Goal: Task Accomplishment & Management: Complete application form

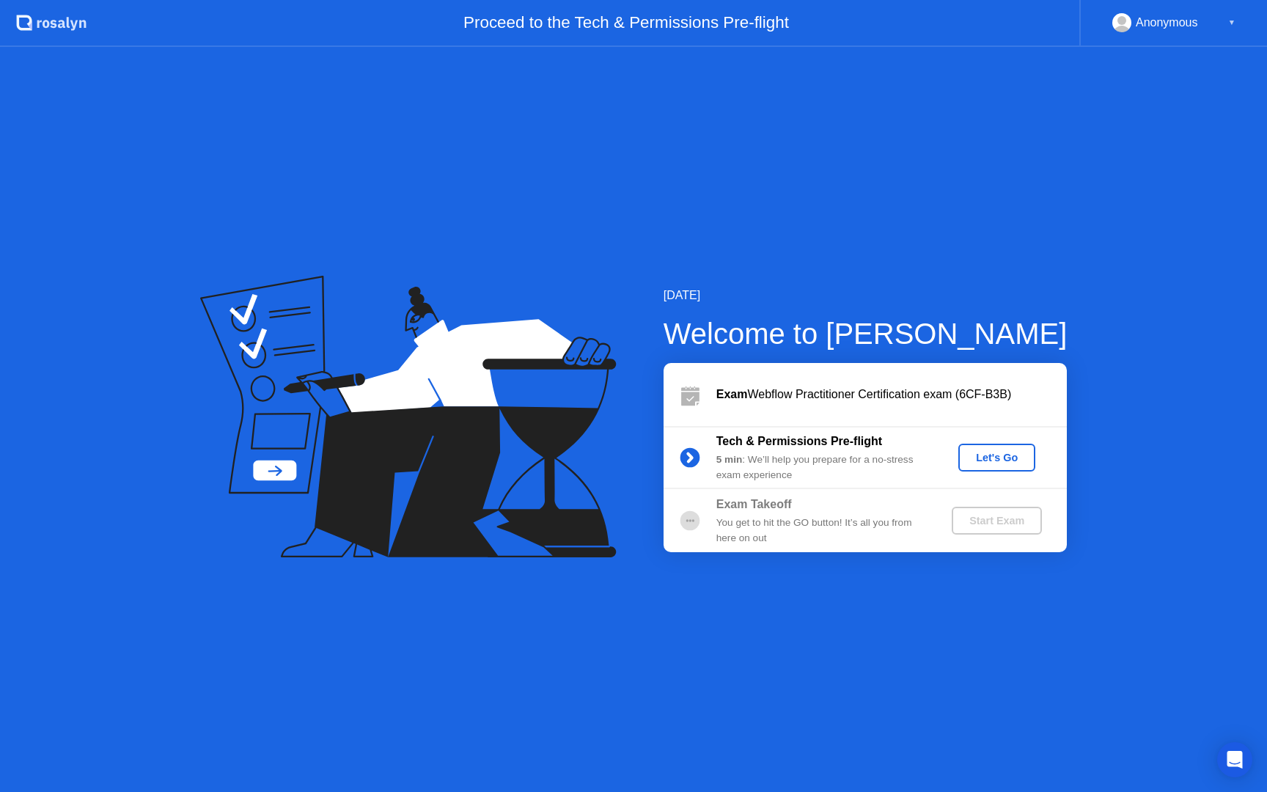
click at [1006, 458] on div "Let's Go" at bounding box center [996, 458] width 65 height 12
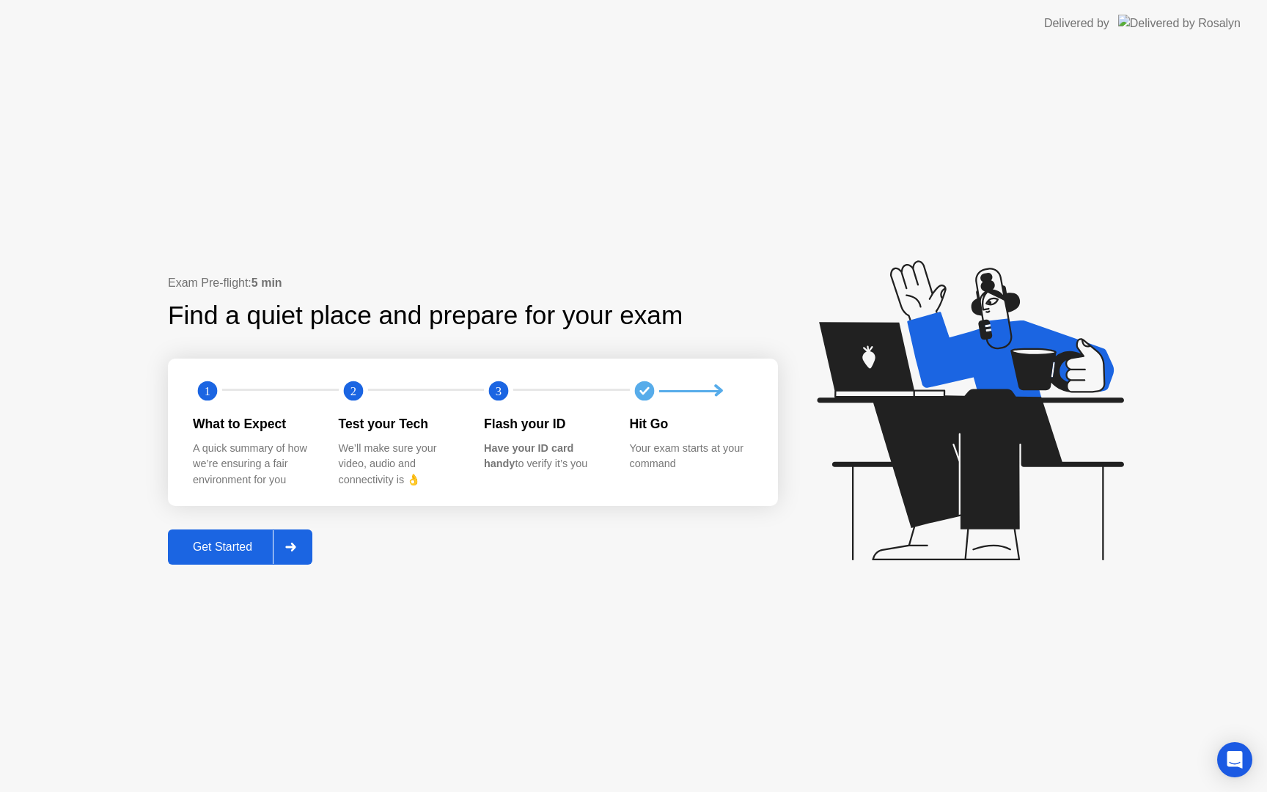
click at [234, 560] on button "Get Started" at bounding box center [240, 547] width 144 height 35
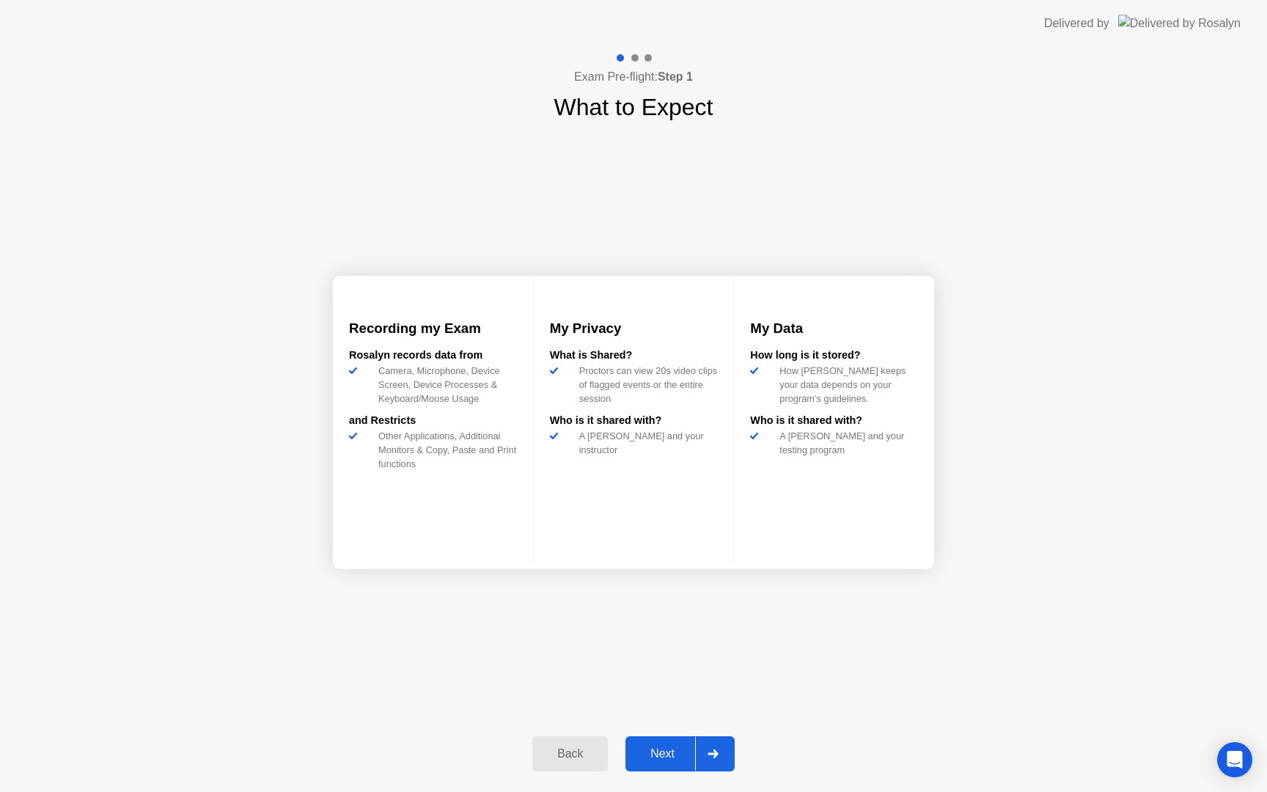
click at [663, 755] on div "Next" at bounding box center [662, 753] width 65 height 13
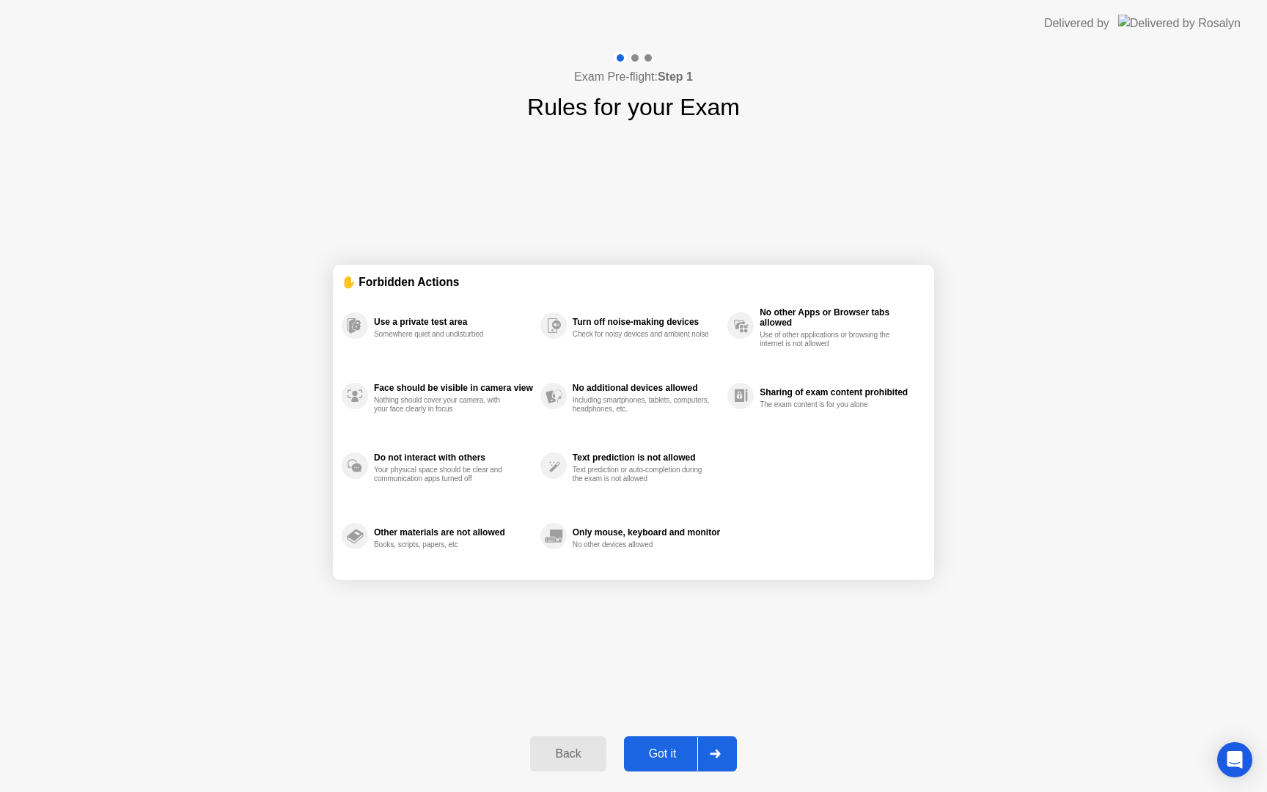
click at [667, 753] on div "Got it" at bounding box center [663, 753] width 69 height 13
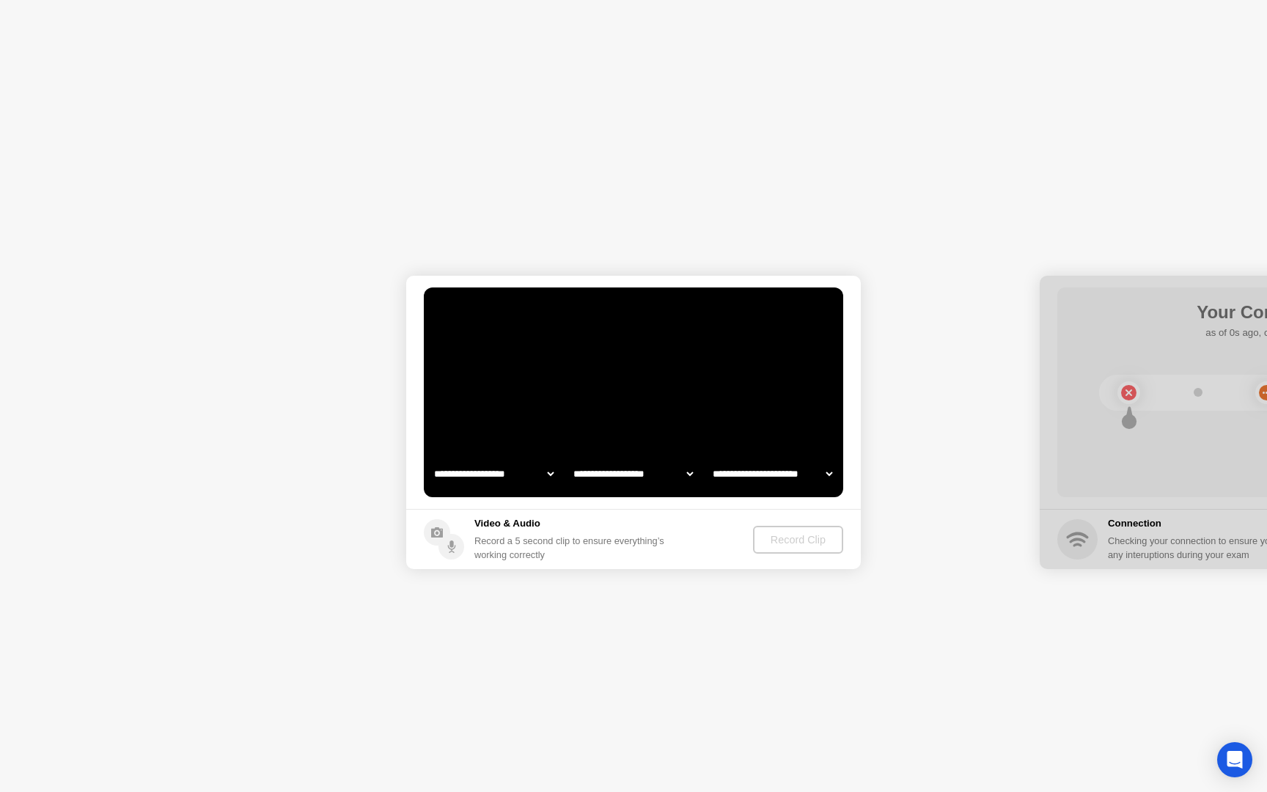
select select "**********"
select select "*******"
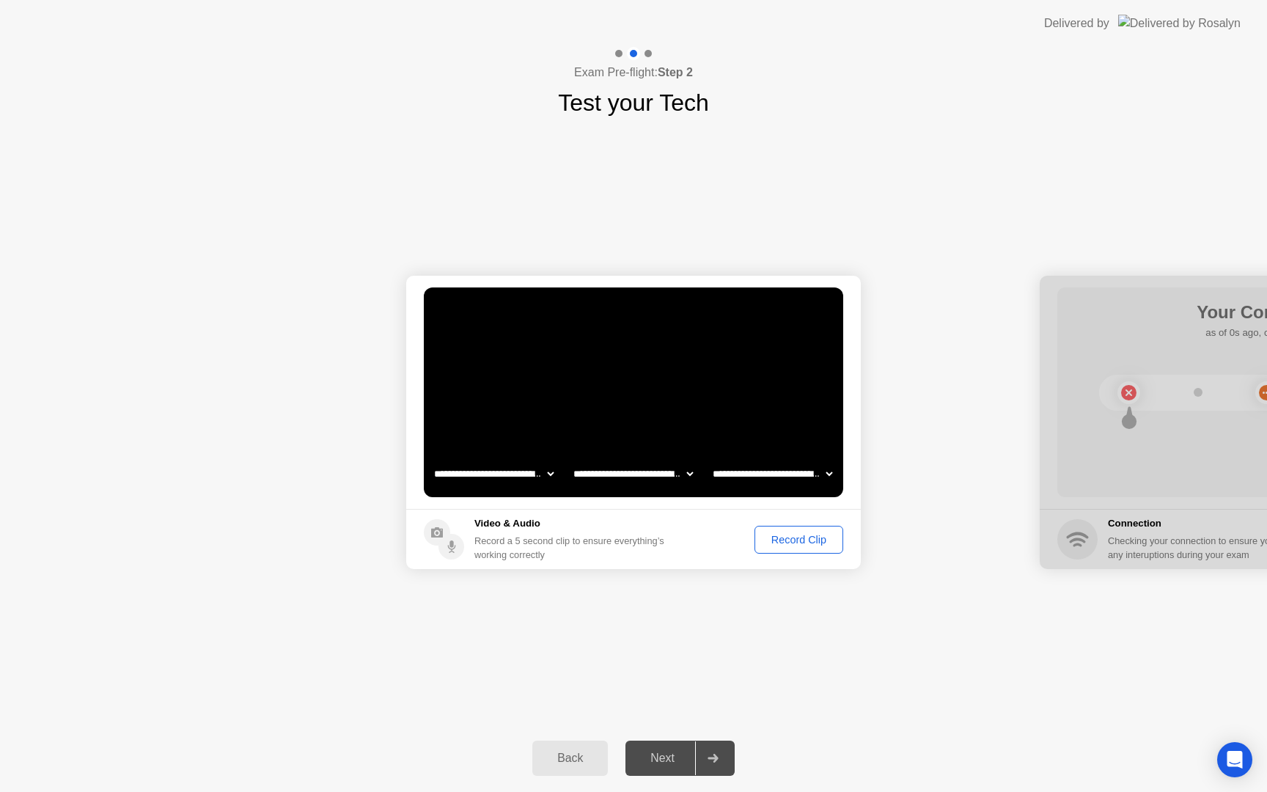
click at [781, 542] on div "Record Clip" at bounding box center [799, 540] width 78 height 12
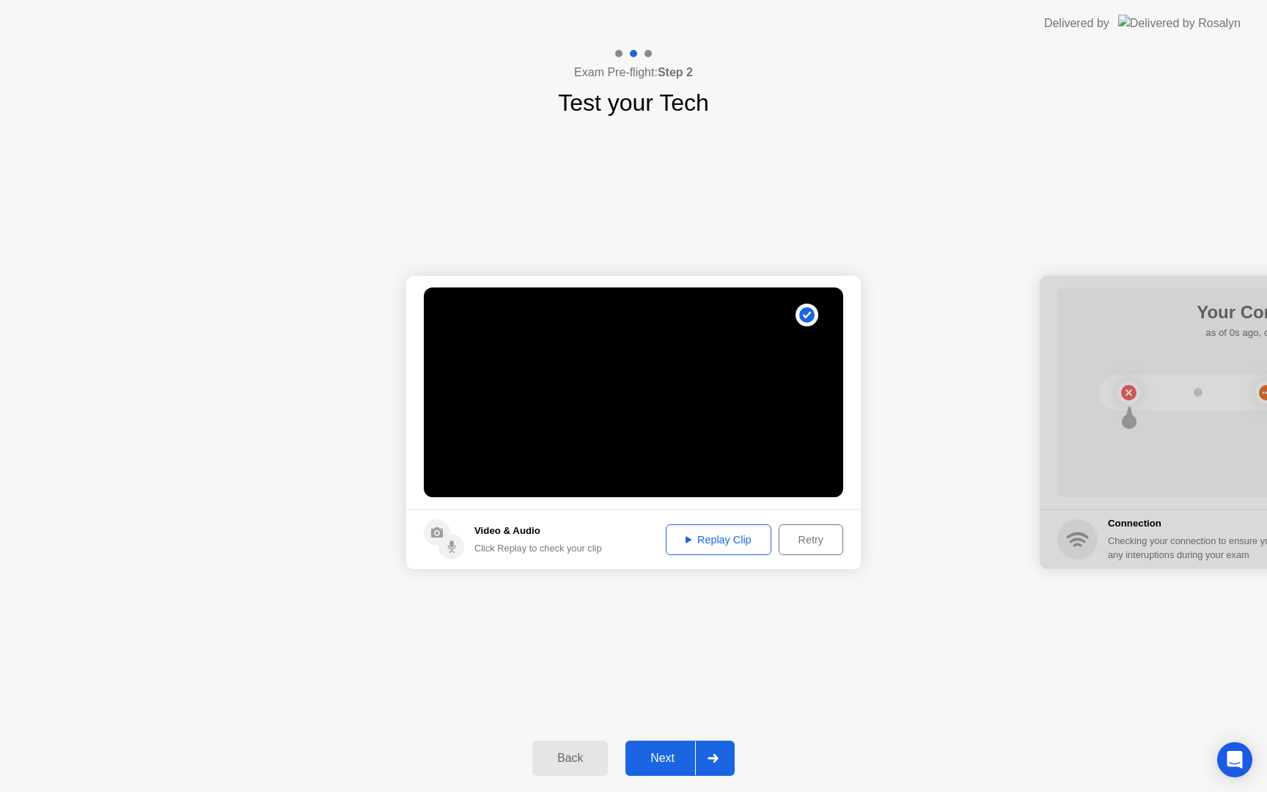
click at [750, 539] on div "Replay Clip" at bounding box center [718, 540] width 95 height 12
click at [673, 755] on div "Next" at bounding box center [662, 758] width 65 height 13
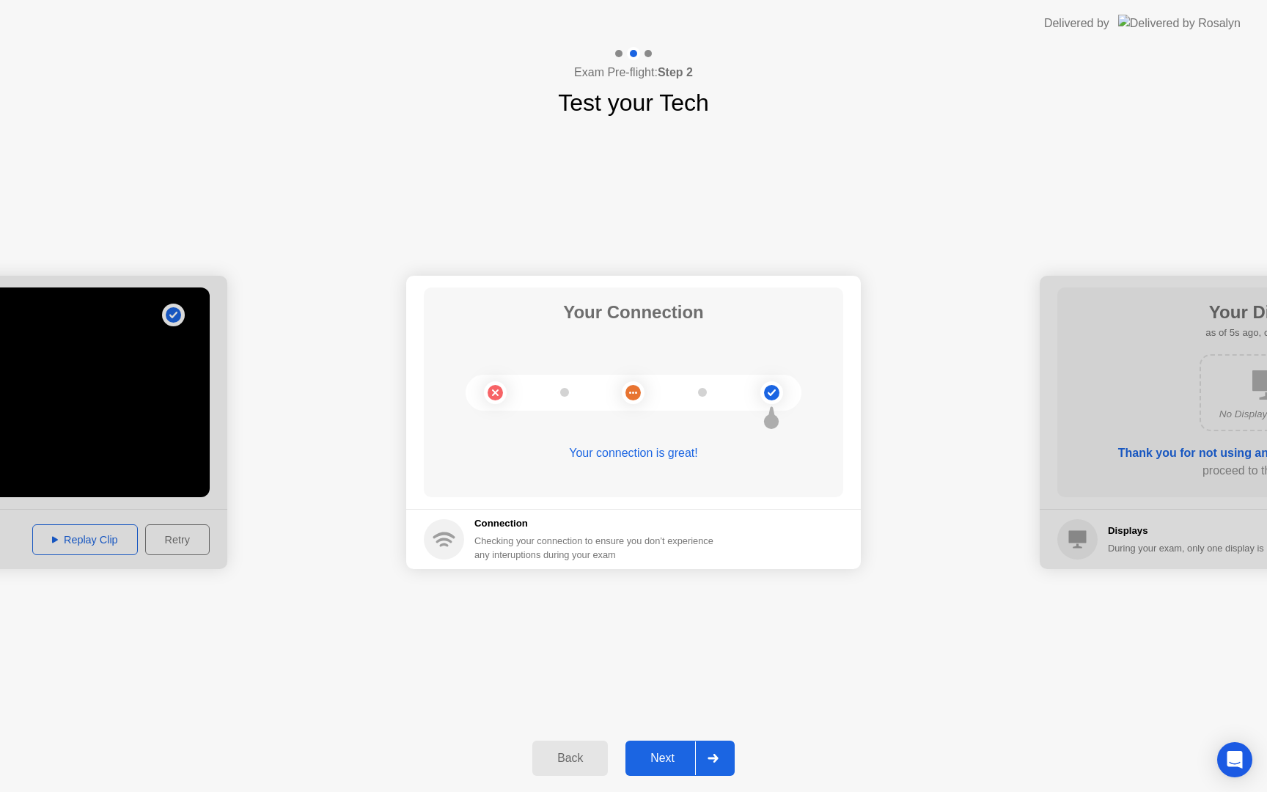
click at [667, 761] on div "Next" at bounding box center [662, 758] width 65 height 13
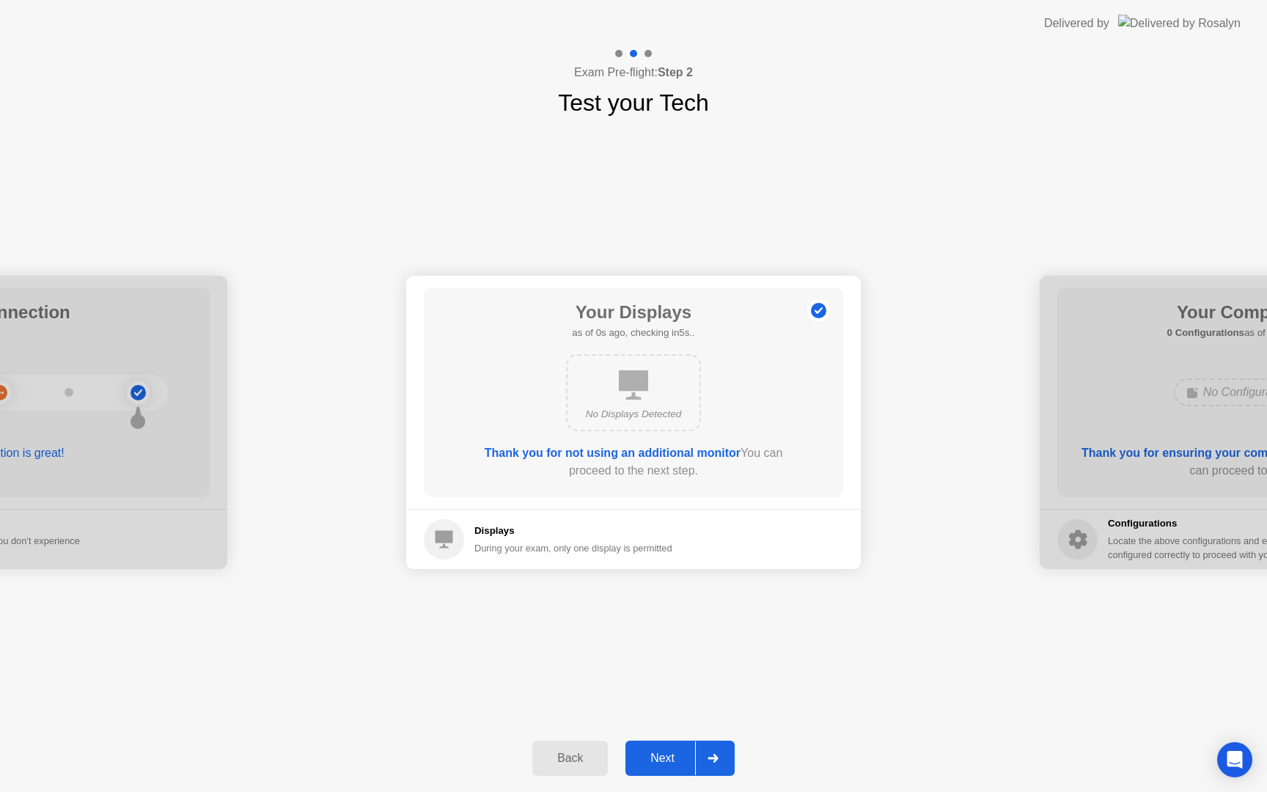
click at [667, 753] on div "Next" at bounding box center [662, 758] width 65 height 13
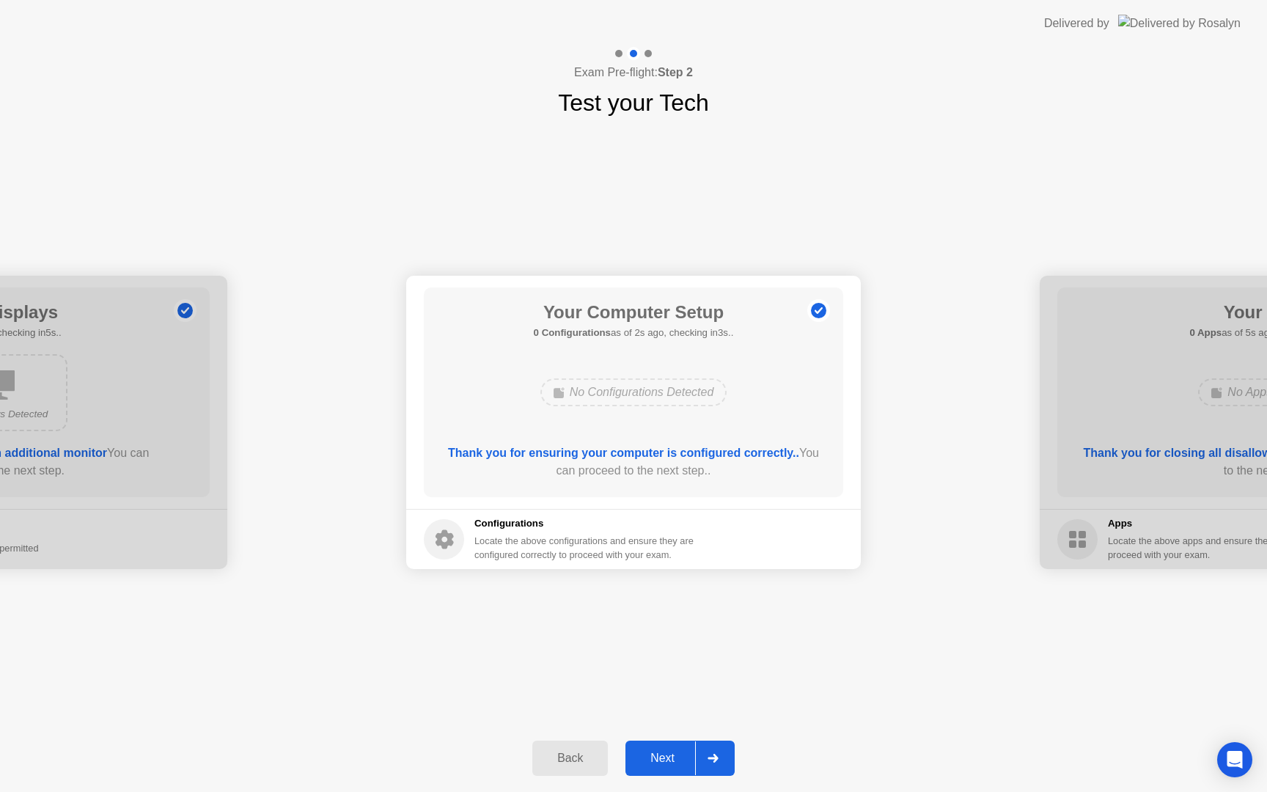
click at [672, 755] on div "Next" at bounding box center [662, 758] width 65 height 13
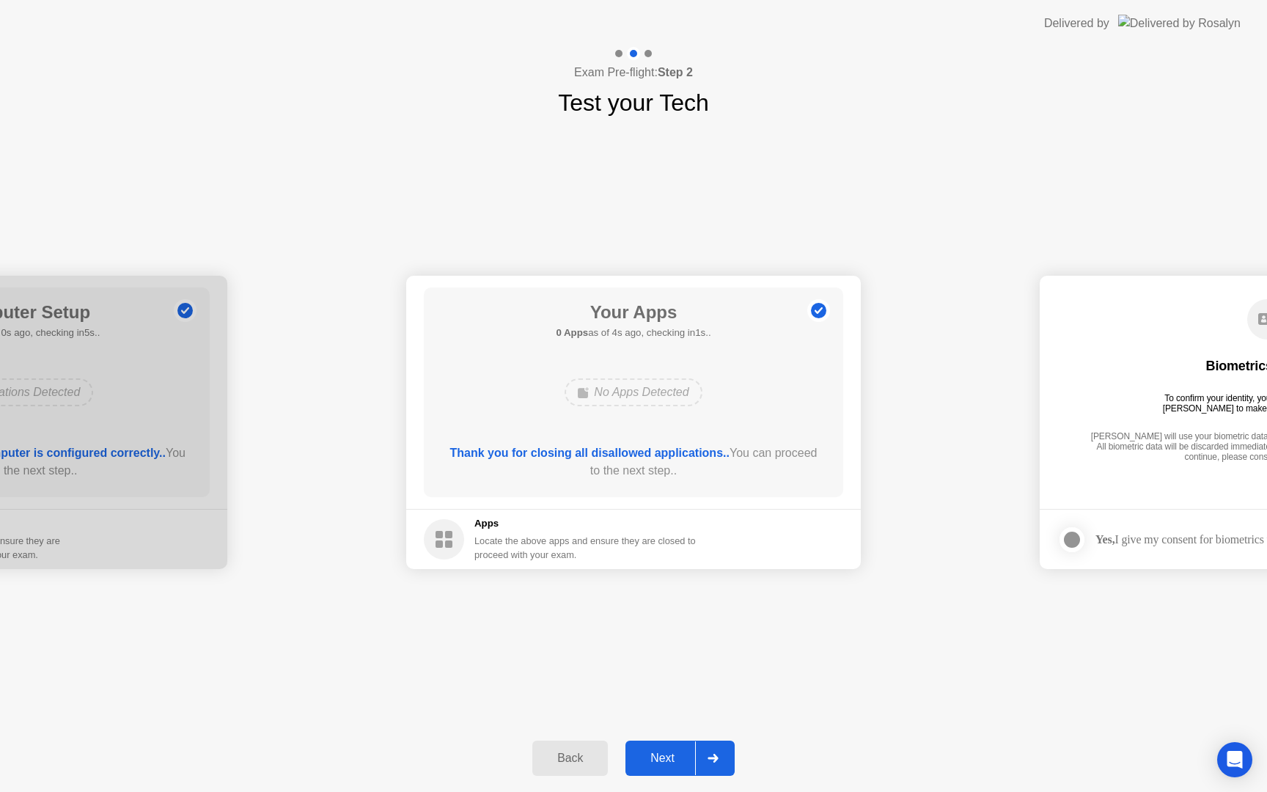
click at [677, 752] on div "Next" at bounding box center [662, 758] width 65 height 13
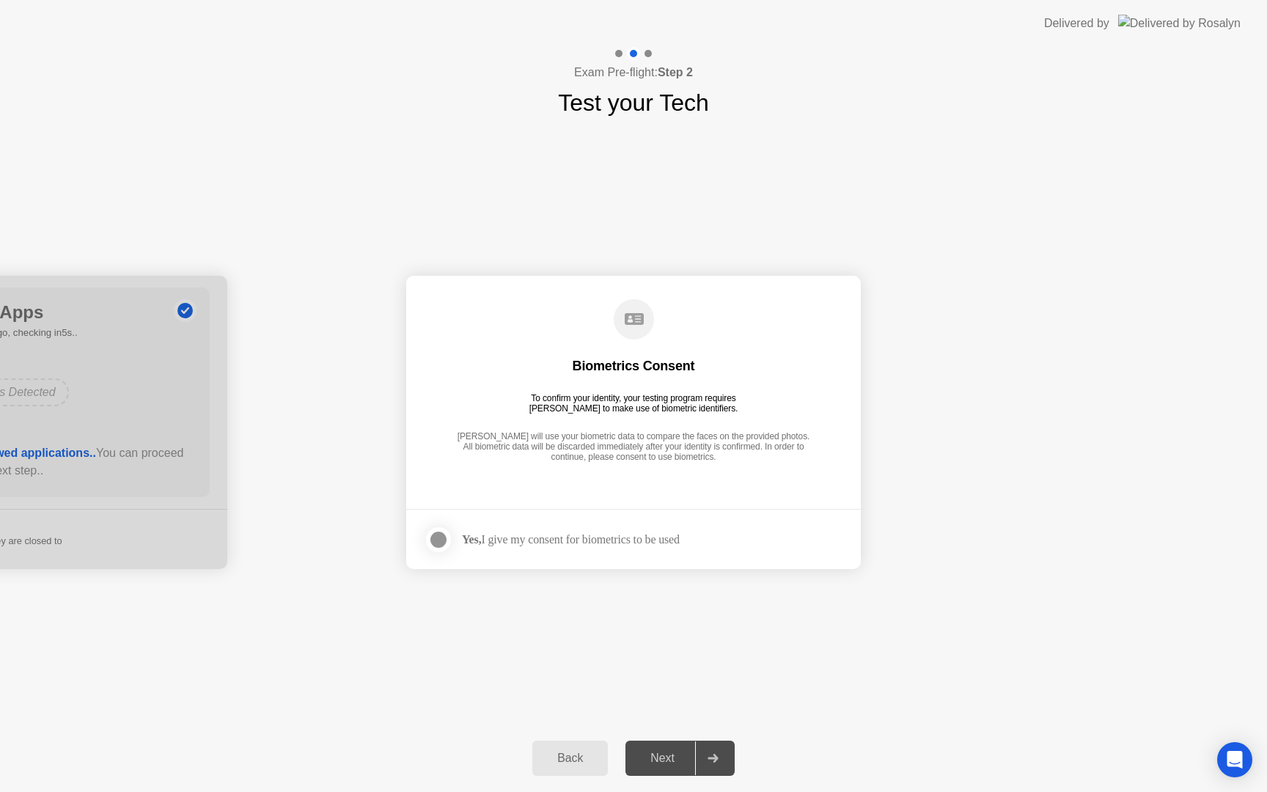
click at [439, 540] on div at bounding box center [439, 540] width 18 height 18
click at [656, 747] on button "Next" at bounding box center [680, 758] width 109 height 35
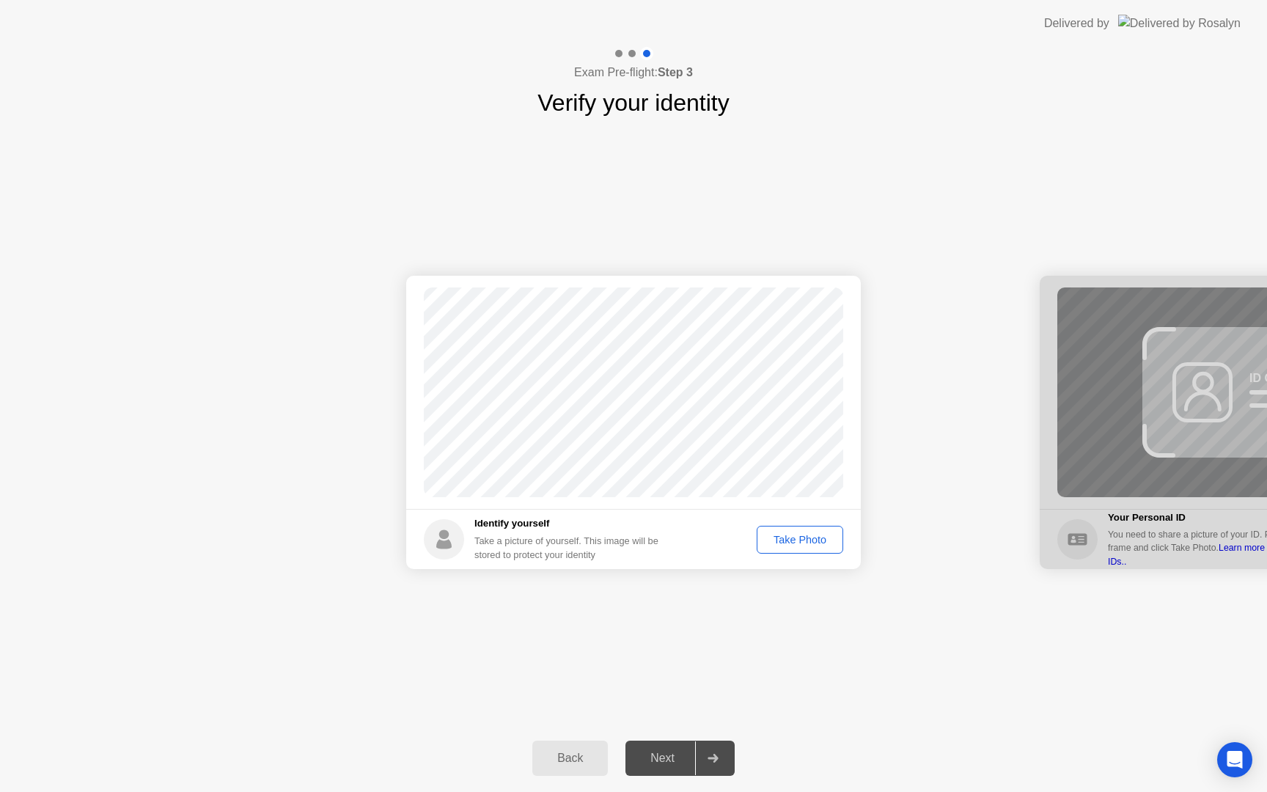
click at [782, 540] on div "Take Photo" at bounding box center [800, 540] width 76 height 12
click at [803, 534] on div "Retake" at bounding box center [809, 540] width 57 height 12
click at [779, 528] on button "Take Photo" at bounding box center [800, 540] width 87 height 28
click at [671, 757] on div "Next" at bounding box center [662, 758] width 65 height 13
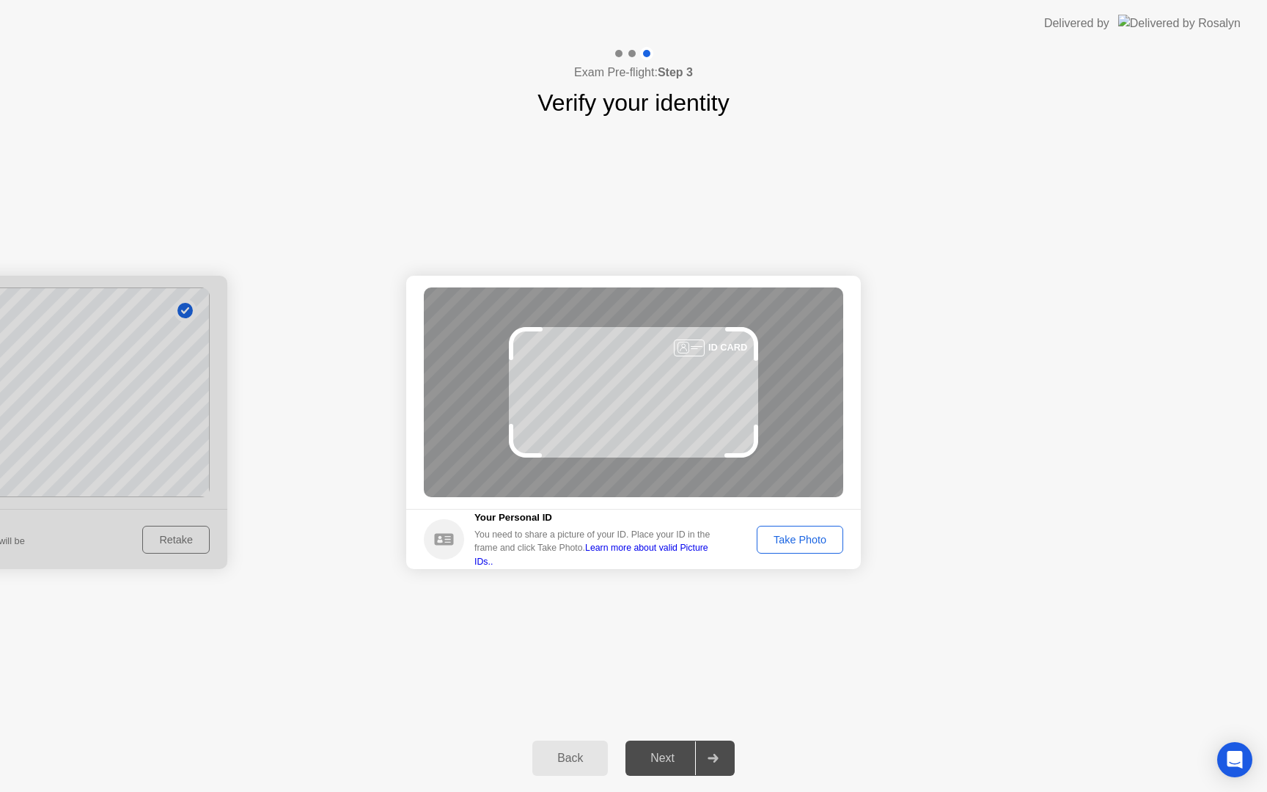
click at [810, 543] on div "Take Photo" at bounding box center [800, 540] width 76 height 12
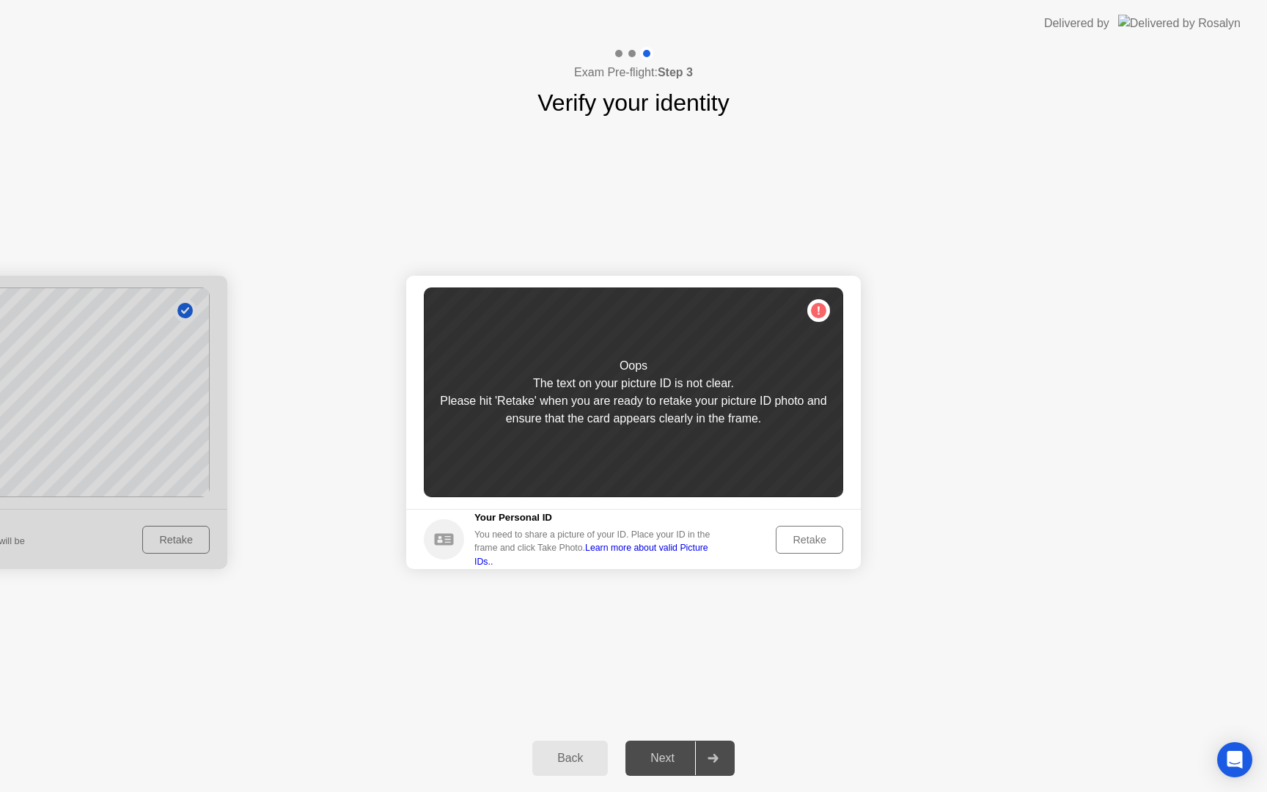
click at [810, 543] on div "Retake" at bounding box center [809, 540] width 57 height 12
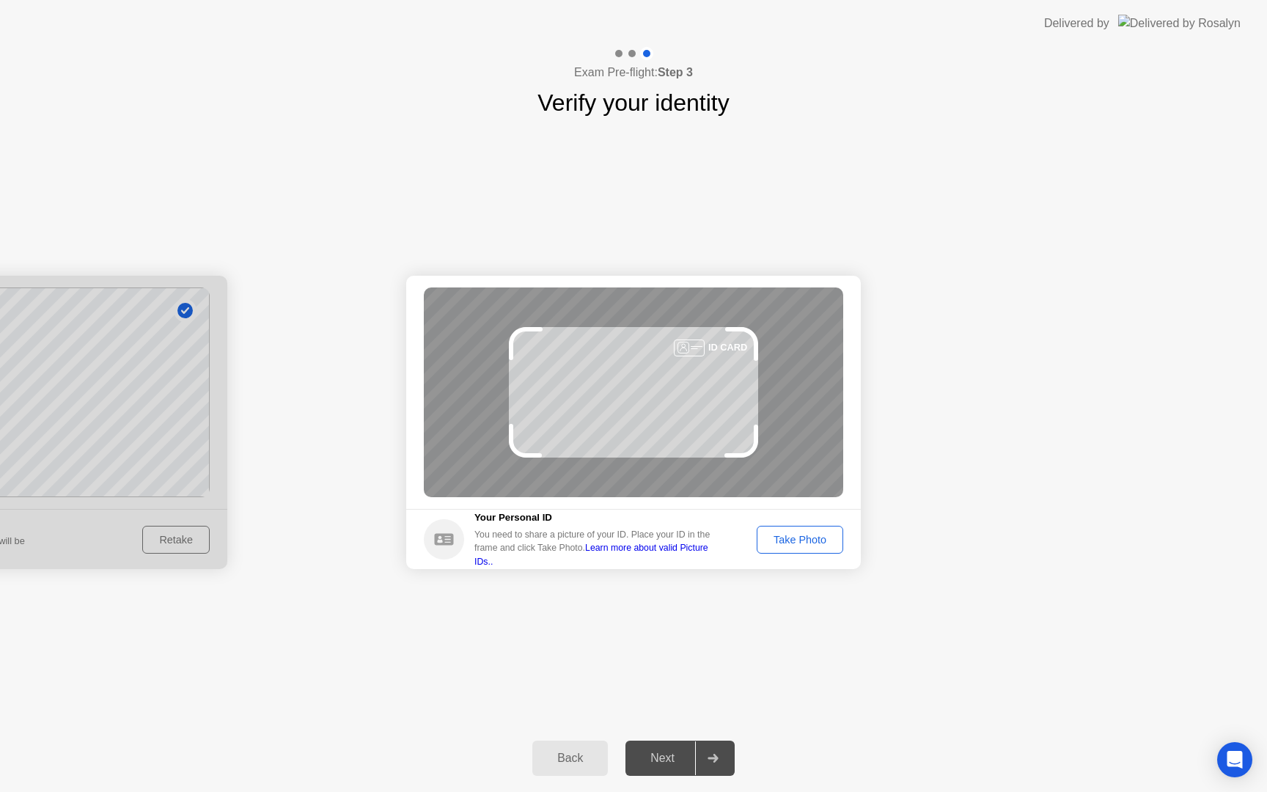
click at [810, 543] on div "Take Photo" at bounding box center [800, 540] width 76 height 12
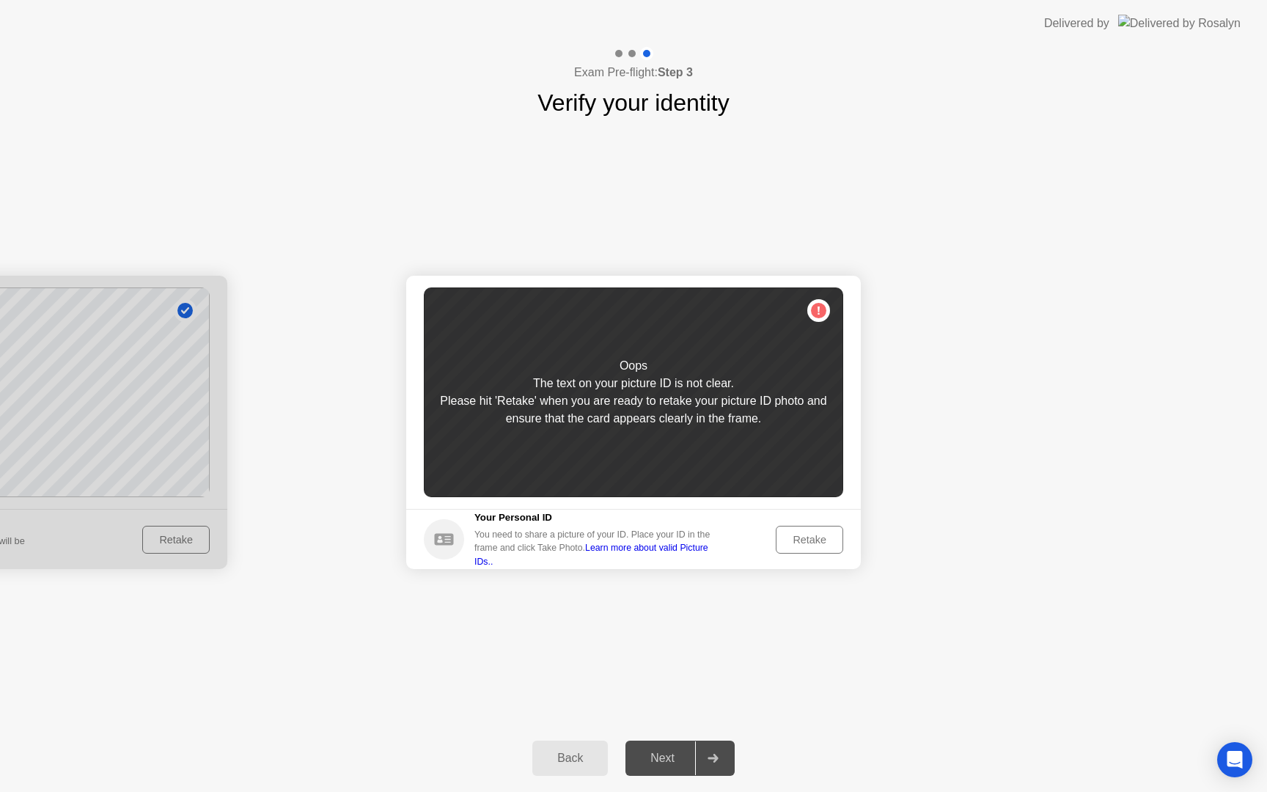
click at [810, 543] on div "Retake" at bounding box center [809, 540] width 57 height 12
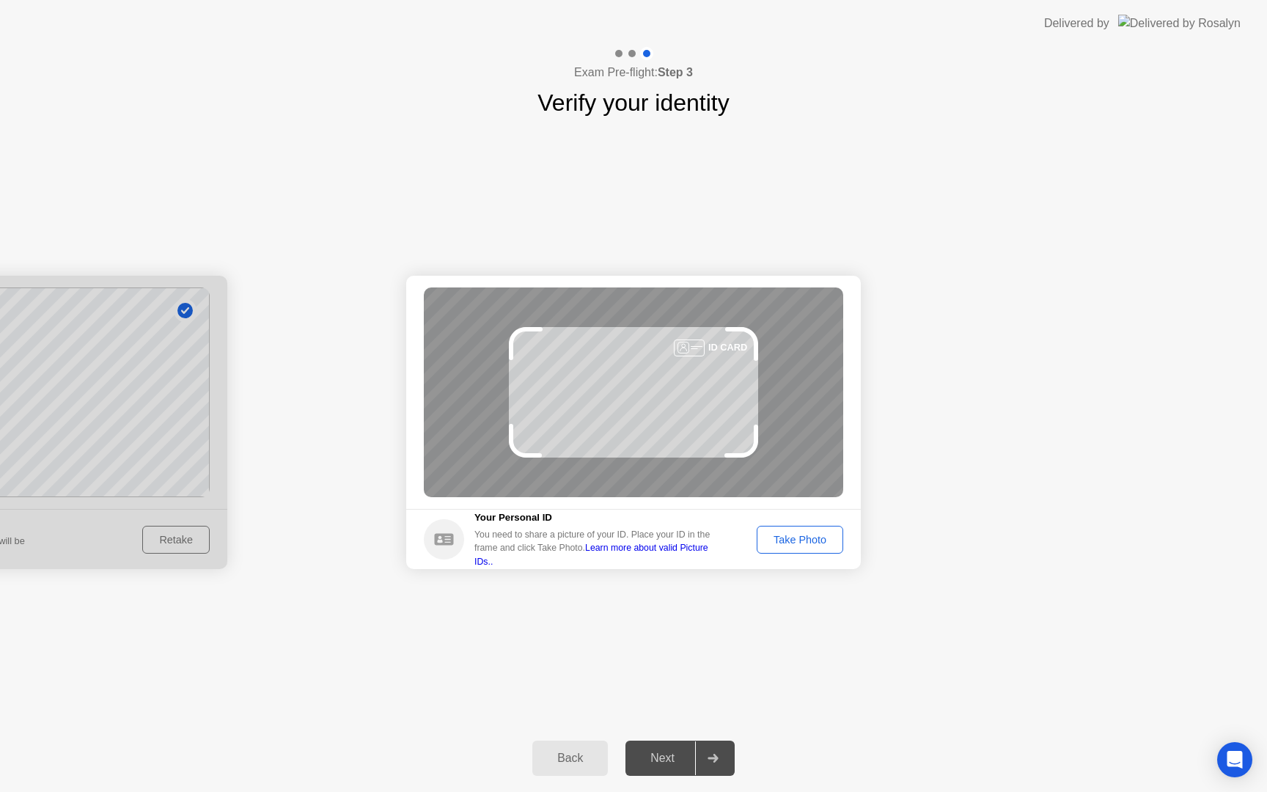
click at [810, 543] on div "Take Photo" at bounding box center [800, 540] width 76 height 12
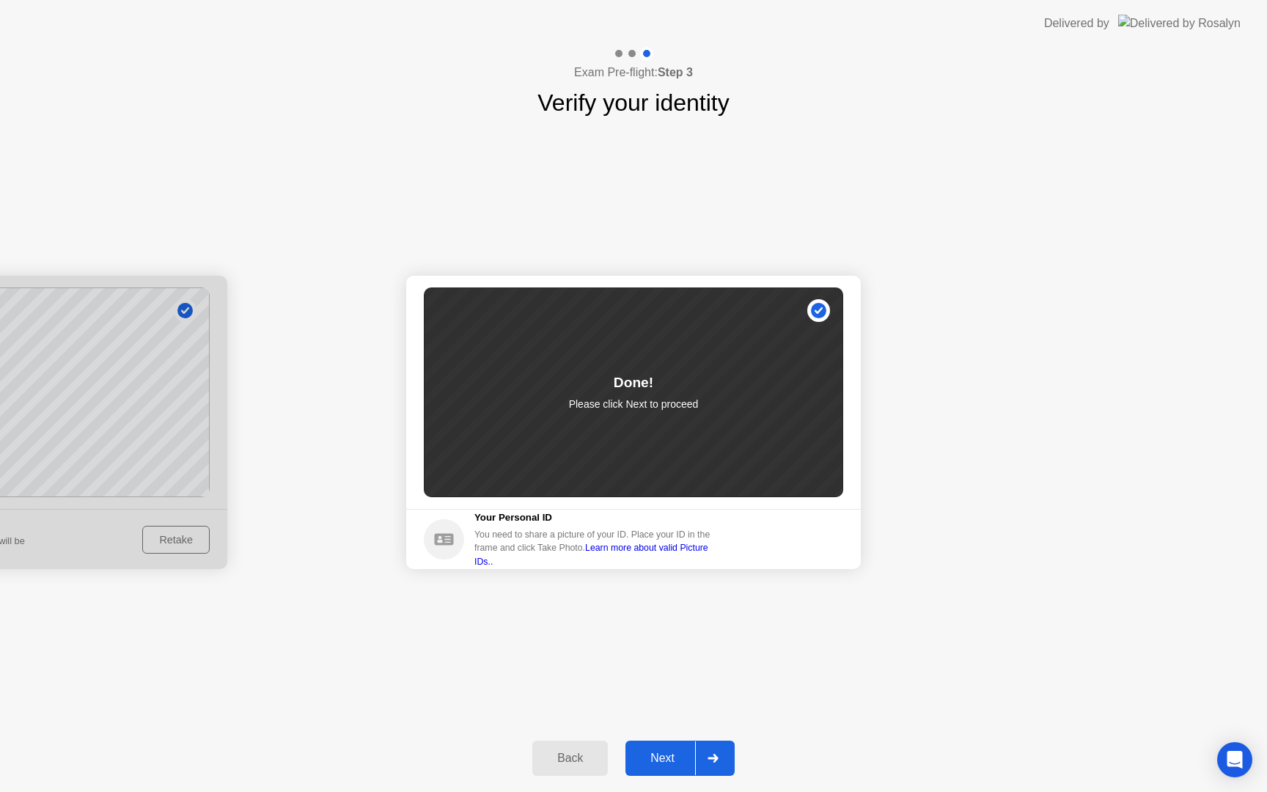
click at [680, 762] on div "Next" at bounding box center [662, 758] width 65 height 13
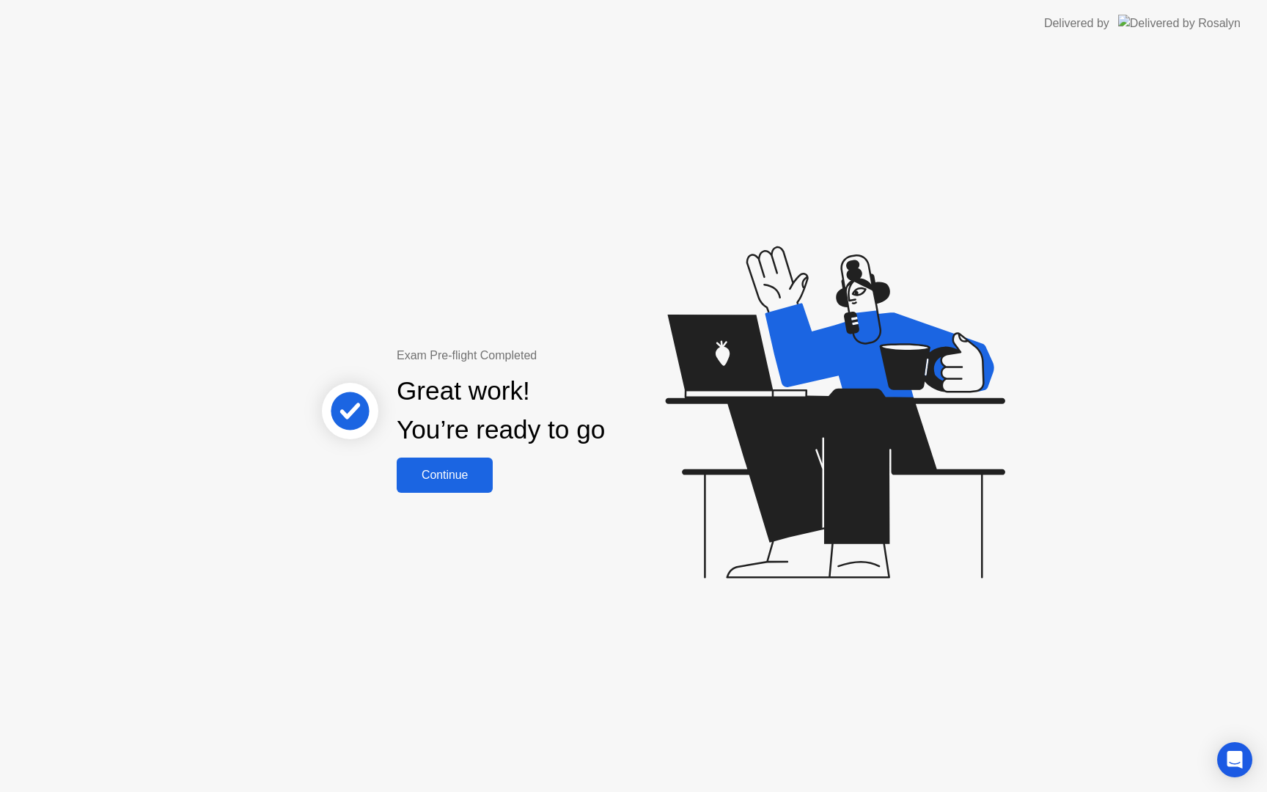
click at [461, 486] on button "Continue" at bounding box center [445, 475] width 96 height 35
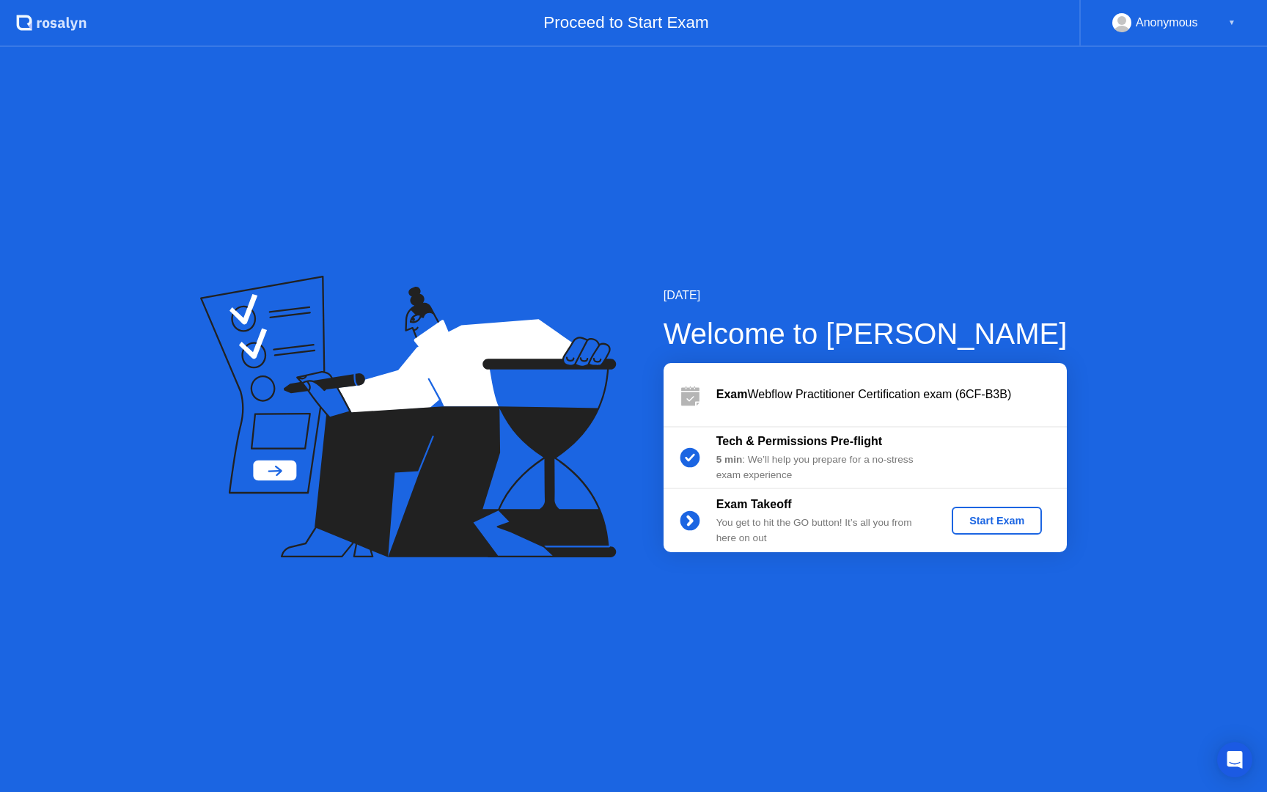
click at [999, 521] on div "Start Exam" at bounding box center [997, 521] width 78 height 12
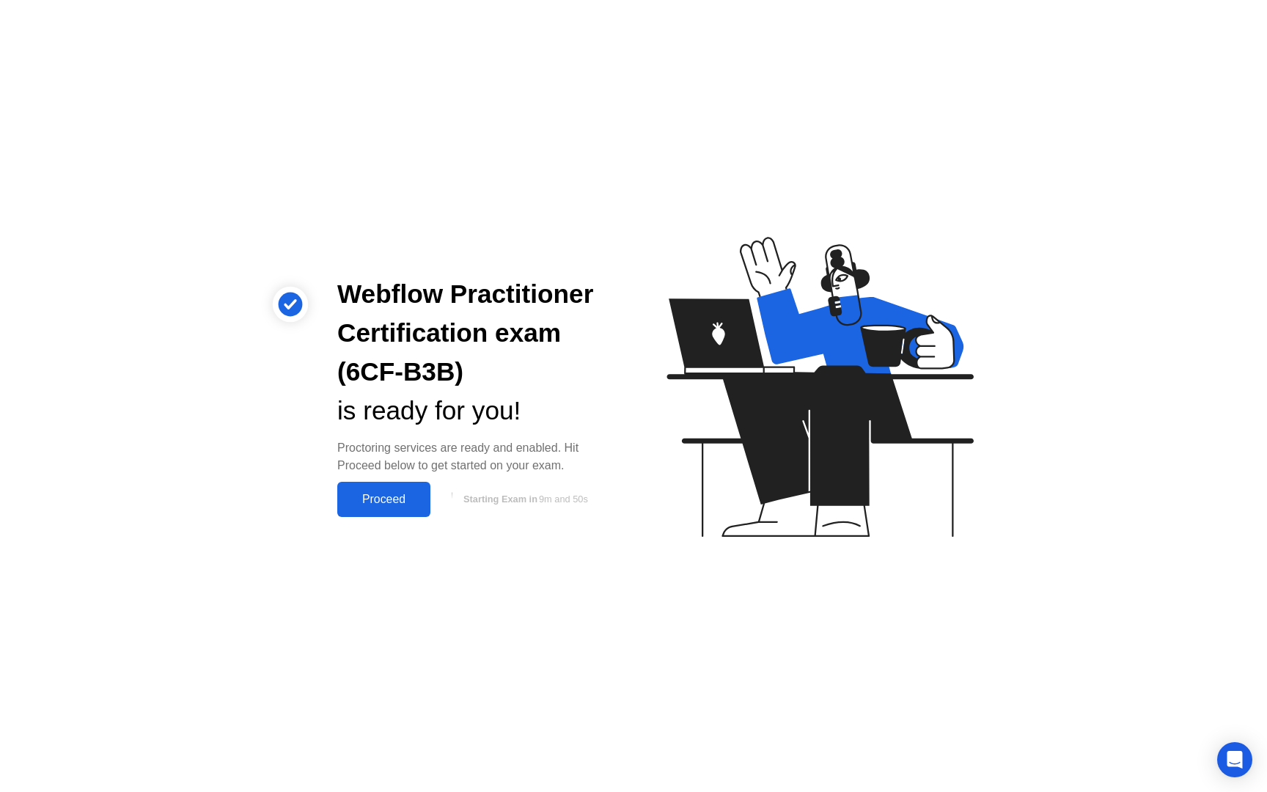
click at [408, 494] on div "Proceed" at bounding box center [384, 499] width 84 height 13
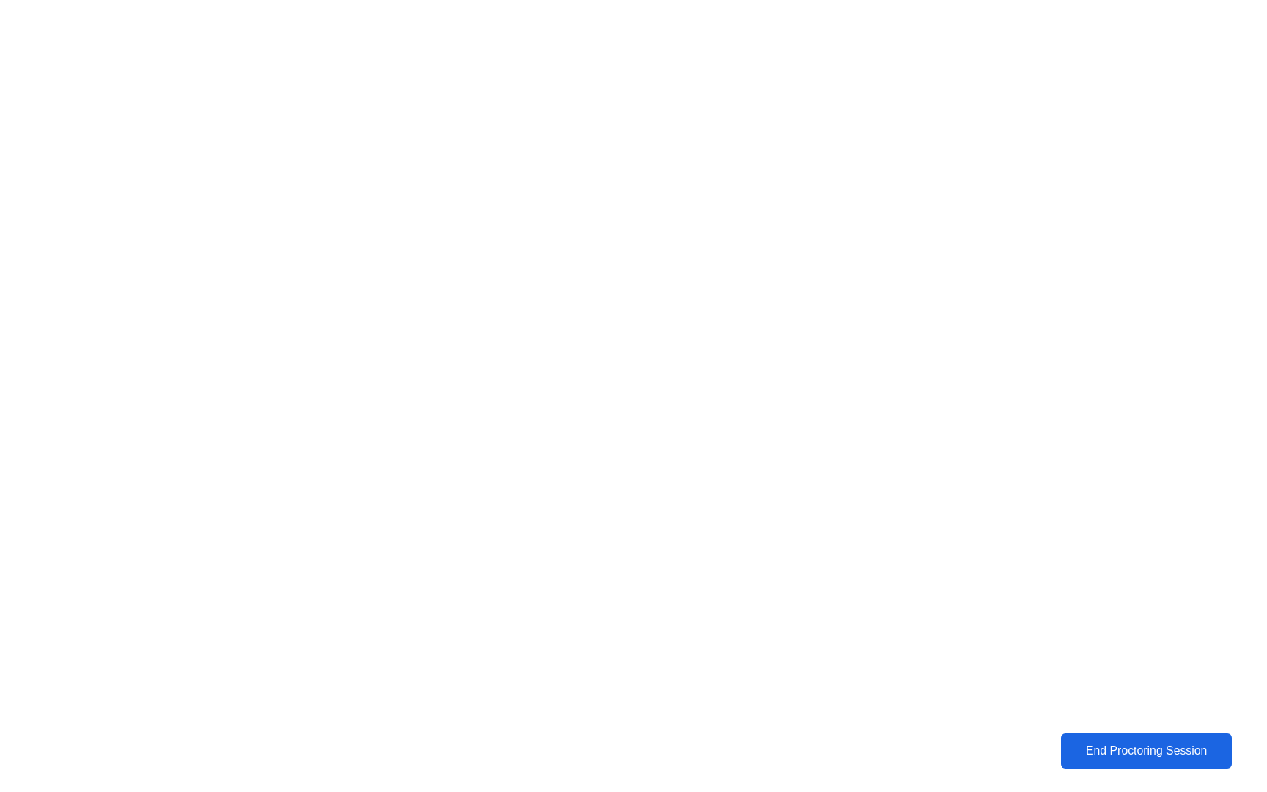
click at [1080, 758] on div "End Proctoring Session" at bounding box center [1147, 750] width 162 height 13
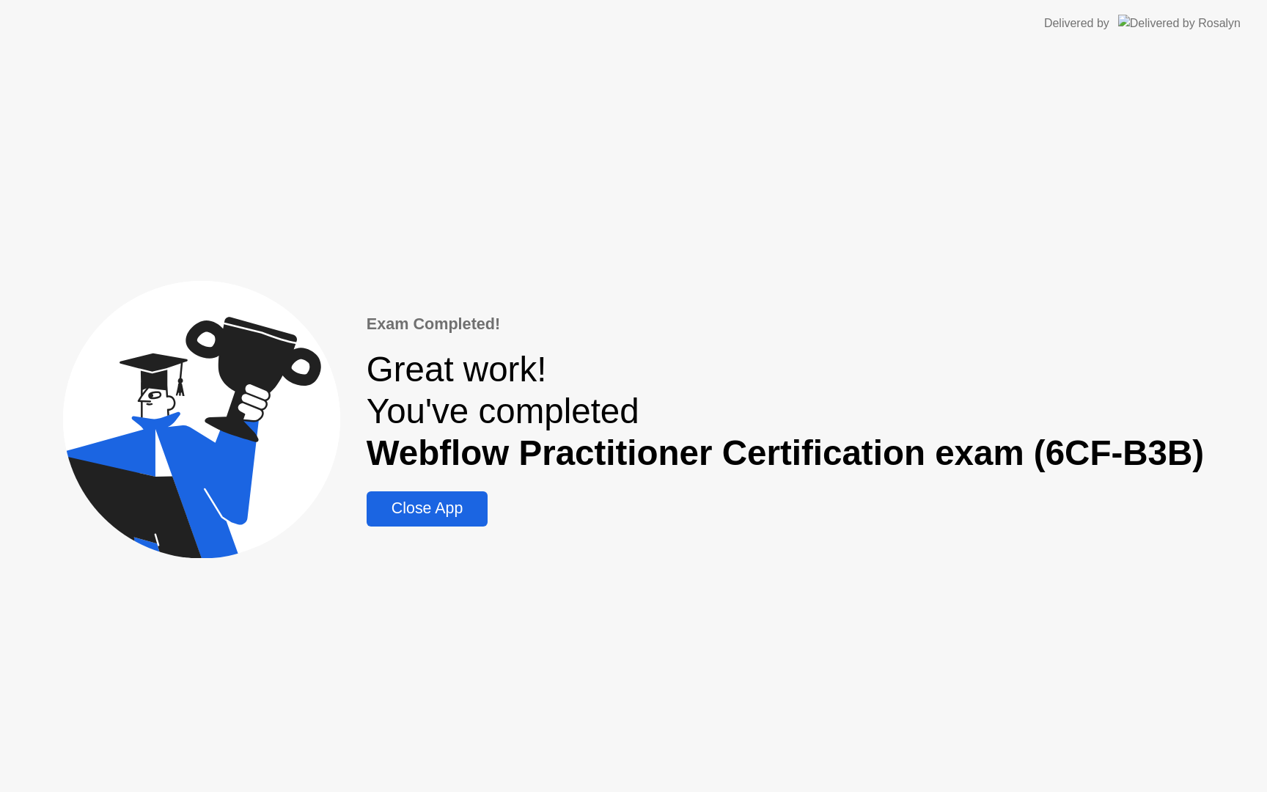
click at [445, 518] on div "Close App" at bounding box center [427, 508] width 112 height 18
